Goal: Task Accomplishment & Management: Manage account settings

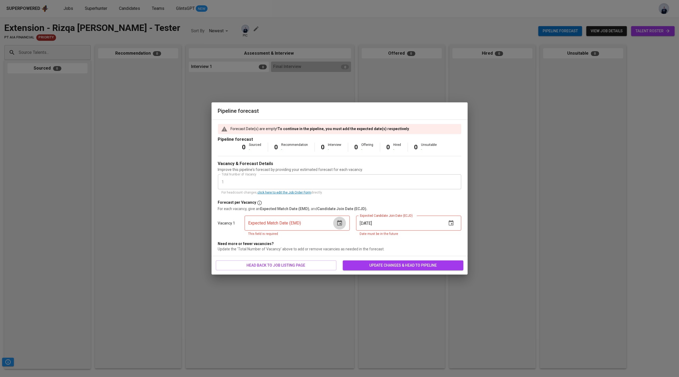
click at [340, 225] on icon "button" at bounding box center [340, 223] width 6 height 6
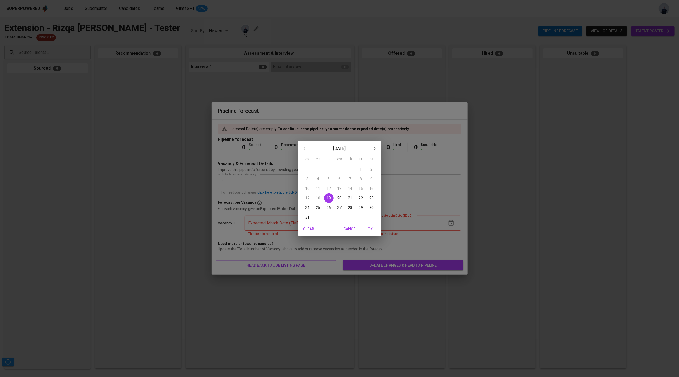
click at [339, 197] on p "20" at bounding box center [340, 198] width 4 height 5
type input "08/20/2025"
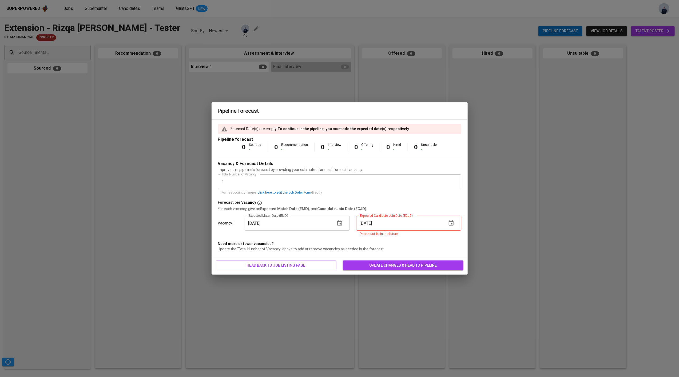
click at [451, 226] on icon "button" at bounding box center [451, 222] width 5 height 5
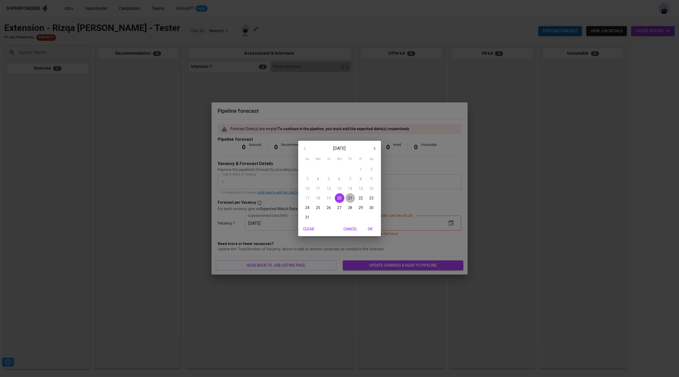
click at [350, 199] on p "21" at bounding box center [350, 198] width 4 height 5
type input "08/21/2025"
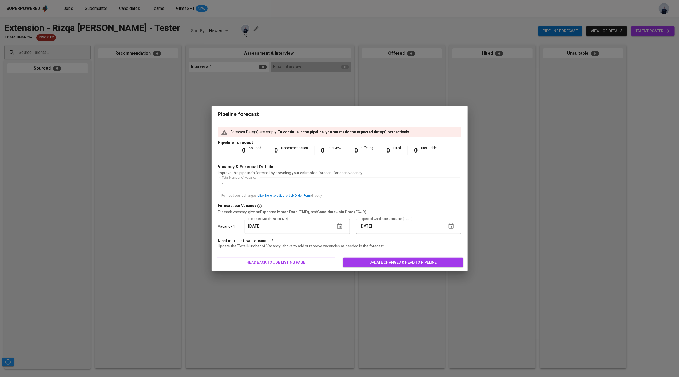
click at [378, 261] on span "update changes & head to pipeline" at bounding box center [403, 262] width 112 height 7
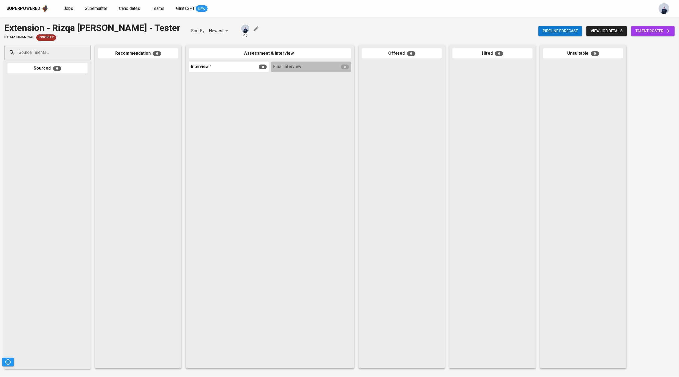
click at [241, 26] on div "pic" at bounding box center [250, 31] width 19 height 14
click at [253, 27] on icon "button" at bounding box center [256, 29] width 6 height 6
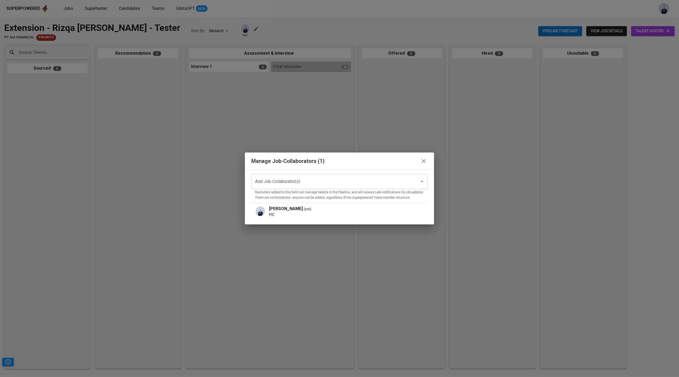
click at [317, 183] on input "Add Job-Collaborator(s)" at bounding box center [332, 182] width 157 height 10
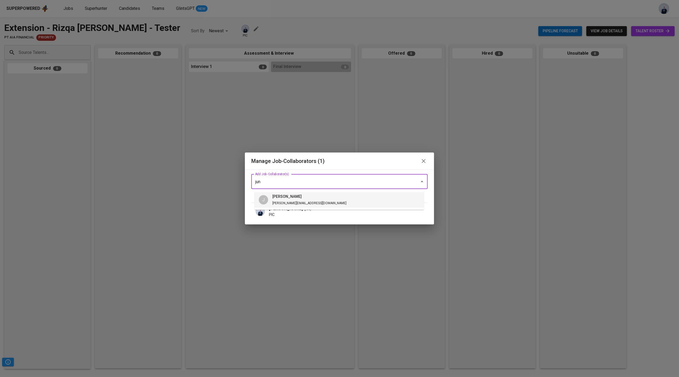
click at [324, 199] on li "J junice junice@glints.com" at bounding box center [339, 199] width 169 height 15
type input "jun"
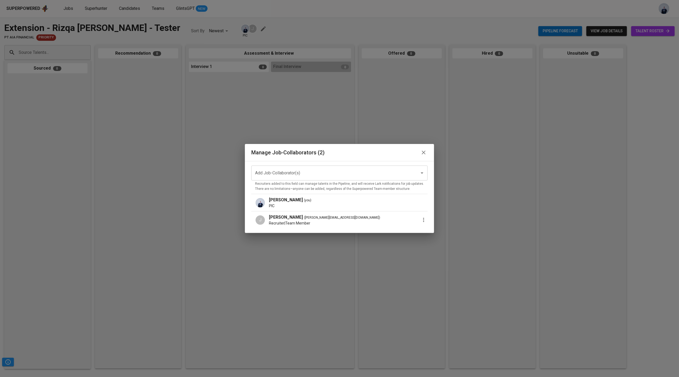
click at [421, 221] on icon "button" at bounding box center [424, 220] width 6 height 6
click at [441, 221] on p "Promote to PIC" at bounding box center [445, 223] width 29 height 6
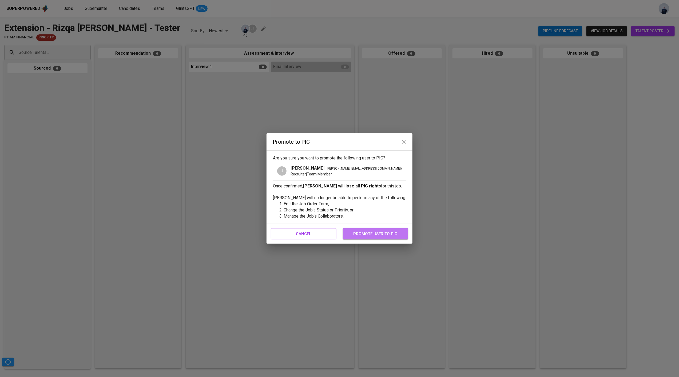
click at [373, 234] on span "promote user to pic" at bounding box center [376, 234] width 54 height 7
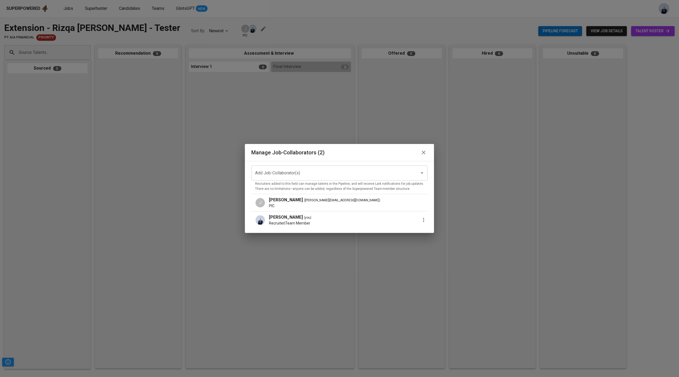
click at [421, 220] on icon "button" at bounding box center [424, 220] width 6 height 6
click at [437, 235] on span "Remove Collaborator" at bounding box center [450, 233] width 39 height 6
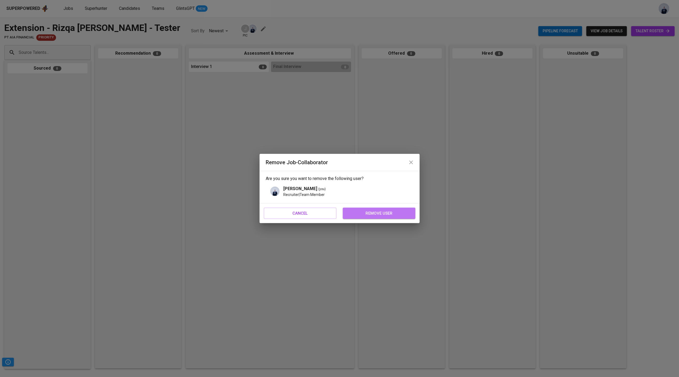
click at [385, 214] on span "remove user" at bounding box center [379, 213] width 61 height 7
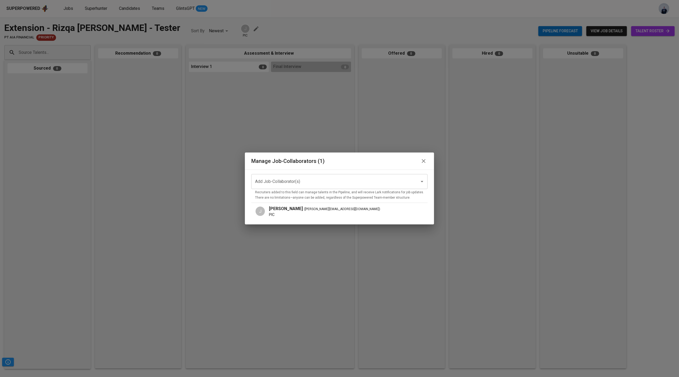
click at [422, 160] on icon "button" at bounding box center [424, 161] width 4 height 4
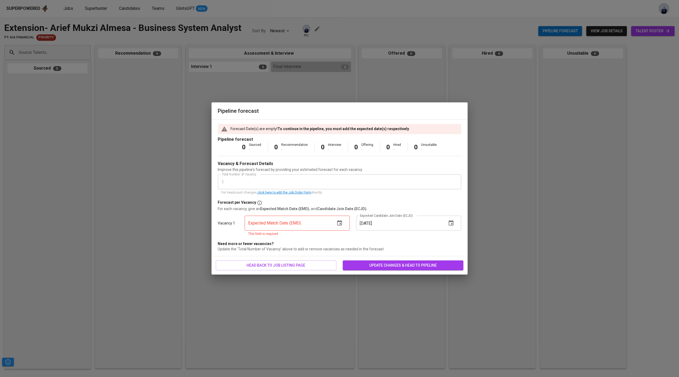
click at [337, 224] on icon "button" at bounding box center [340, 223] width 6 height 6
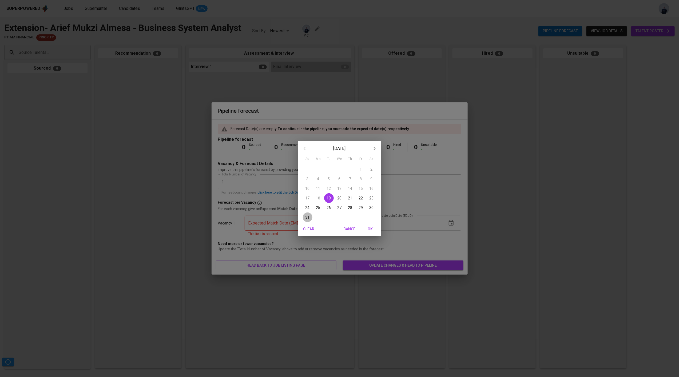
click at [308, 218] on p "31" at bounding box center [308, 217] width 4 height 5
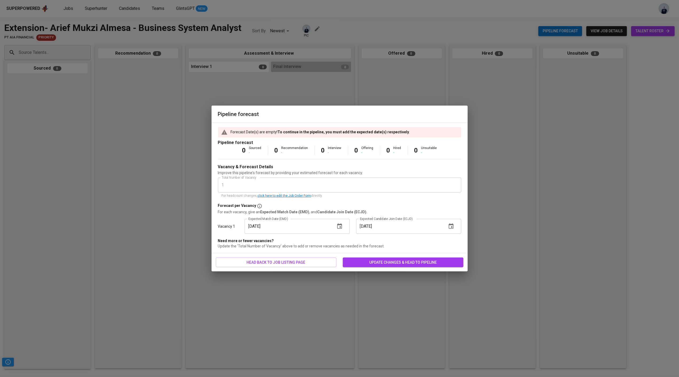
click at [339, 226] on icon "button" at bounding box center [340, 226] width 6 height 6
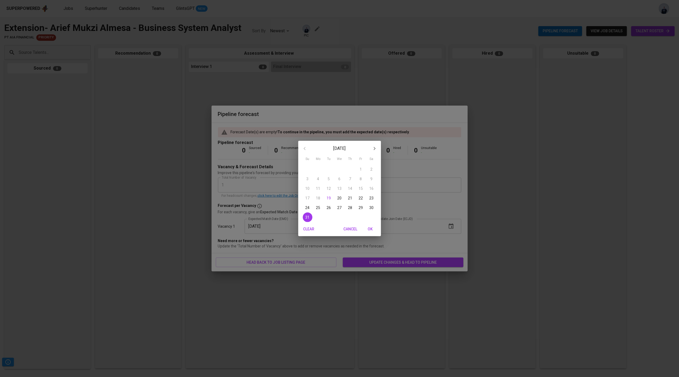
click at [340, 208] on p "27" at bounding box center [340, 207] width 4 height 5
type input "08/27/2025"
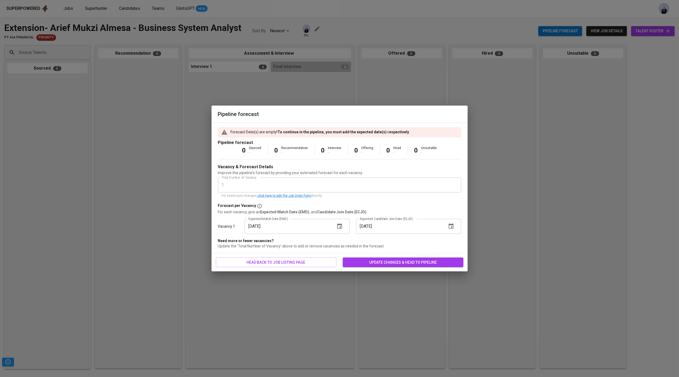
click at [453, 227] on icon "button" at bounding box center [451, 226] width 5 height 5
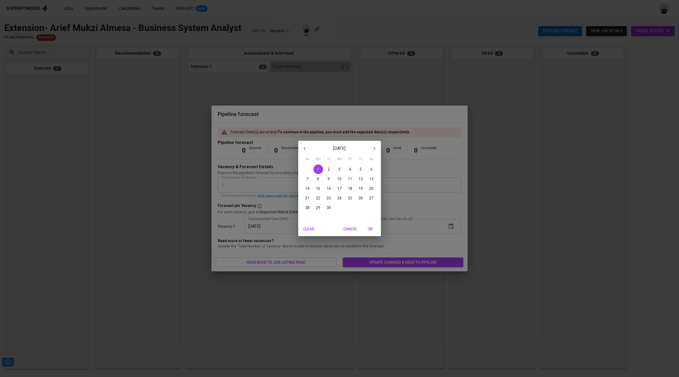
click at [318, 166] on button "1" at bounding box center [319, 170] width 10 height 10
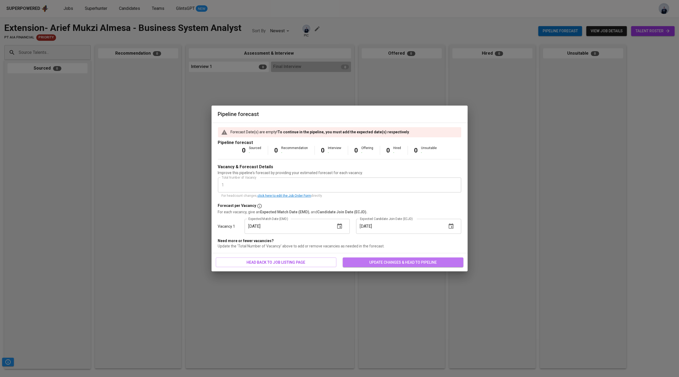
click at [383, 264] on span "update changes & head to pipeline" at bounding box center [403, 262] width 112 height 7
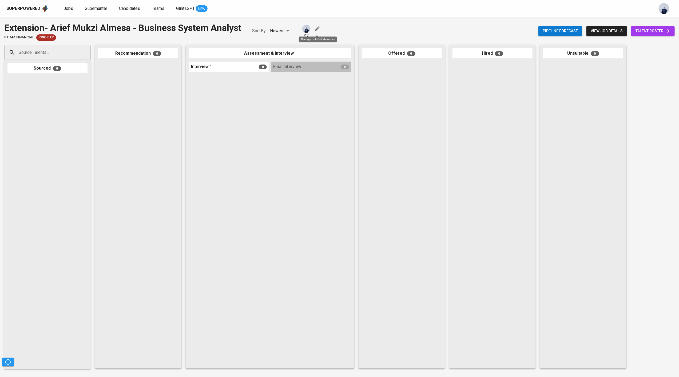
click at [318, 30] on icon "button" at bounding box center [317, 29] width 6 height 6
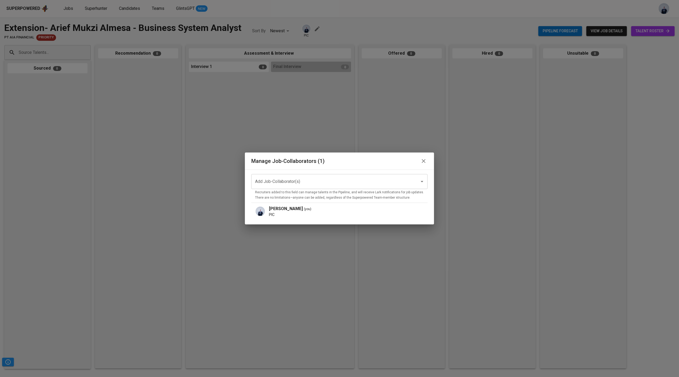
click at [302, 175] on div "Add Job-Collaborator(s)" at bounding box center [339, 181] width 176 height 15
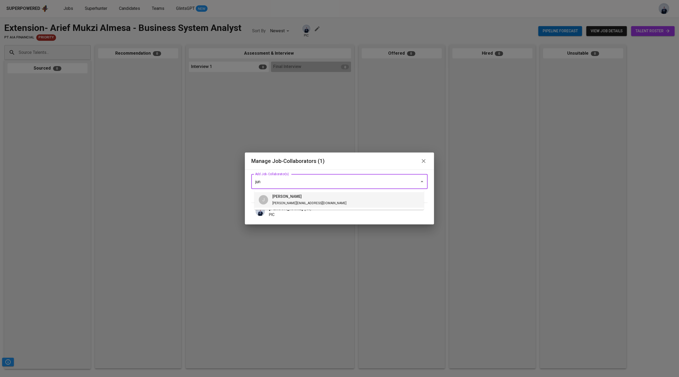
click at [300, 199] on span "junice junice@glints.com" at bounding box center [309, 200] width 83 height 12
type input "jun"
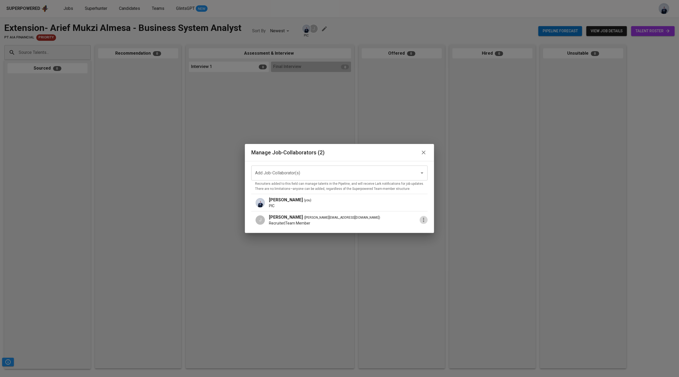
click at [421, 220] on icon "button" at bounding box center [424, 220] width 6 height 6
click at [437, 227] on li "Promote to PIC" at bounding box center [450, 224] width 48 height 10
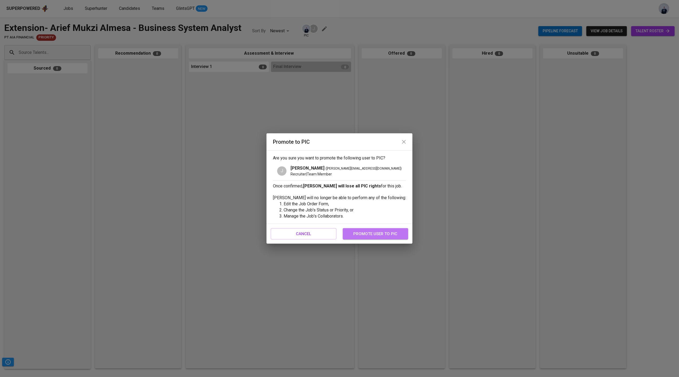
click at [395, 231] on span "promote user to pic" at bounding box center [376, 234] width 54 height 7
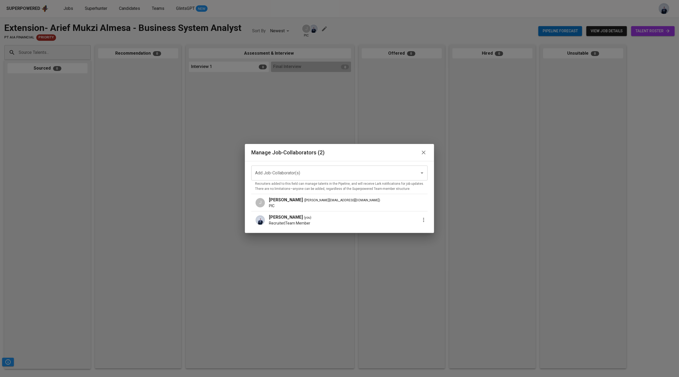
click at [421, 220] on icon "button" at bounding box center [424, 220] width 6 height 6
click at [440, 235] on span "Remove Collaborator" at bounding box center [450, 233] width 39 height 6
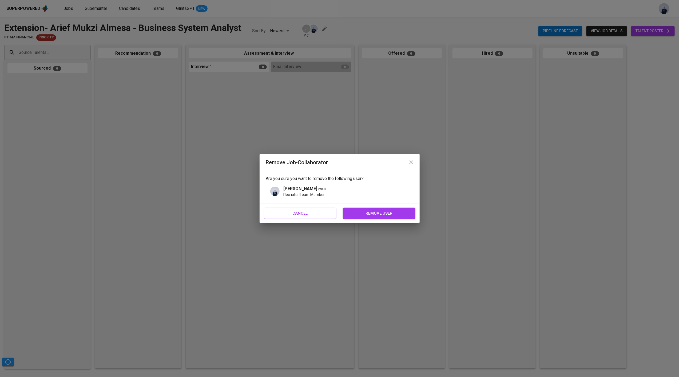
click at [384, 214] on span "remove user" at bounding box center [379, 213] width 61 height 7
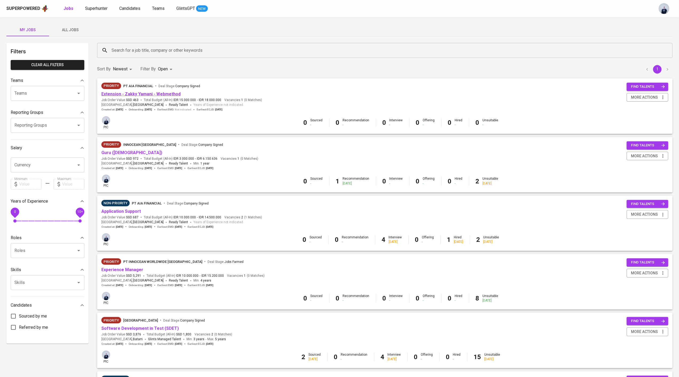
click at [159, 96] on link "Extension - Zakky Yamani - Webmethod" at bounding box center [140, 94] width 79 height 5
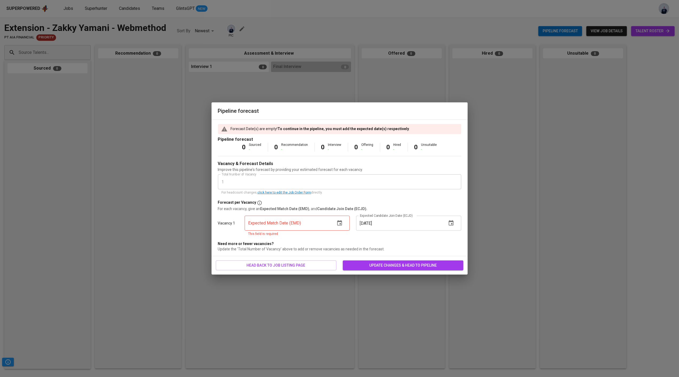
click at [340, 221] on icon "button" at bounding box center [340, 223] width 6 height 6
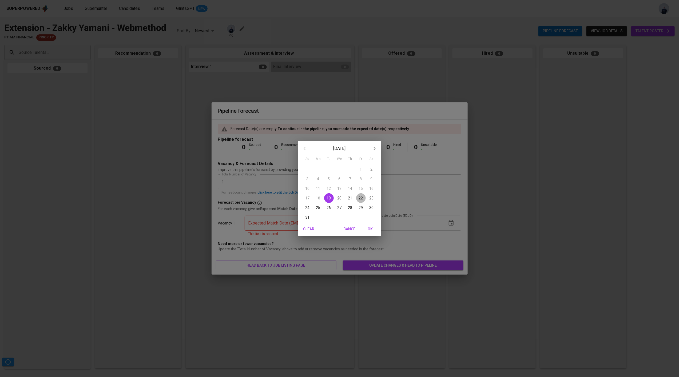
click at [361, 198] on p "22" at bounding box center [361, 198] width 4 height 5
type input "08/22/2025"
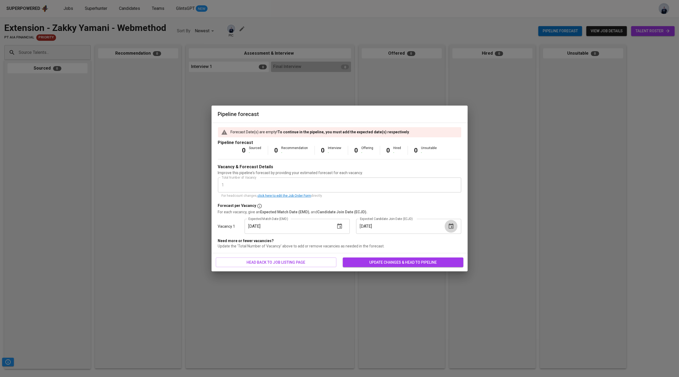
click at [448, 227] on icon "button" at bounding box center [451, 226] width 6 height 6
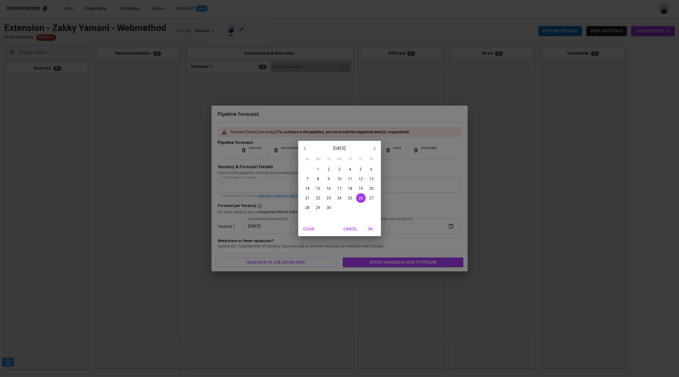
click at [305, 148] on icon "button" at bounding box center [305, 148] width 2 height 3
click at [329, 207] on p "26" at bounding box center [329, 207] width 4 height 5
type input "08/26/2025"
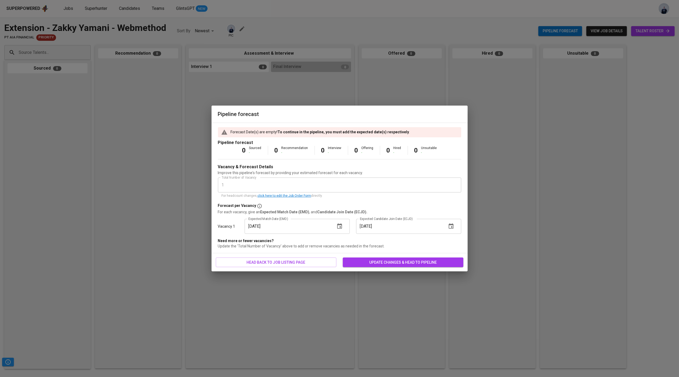
click at [380, 261] on span "update changes & head to pipeline" at bounding box center [403, 262] width 112 height 7
